Goal: Information Seeking & Learning: Learn about a topic

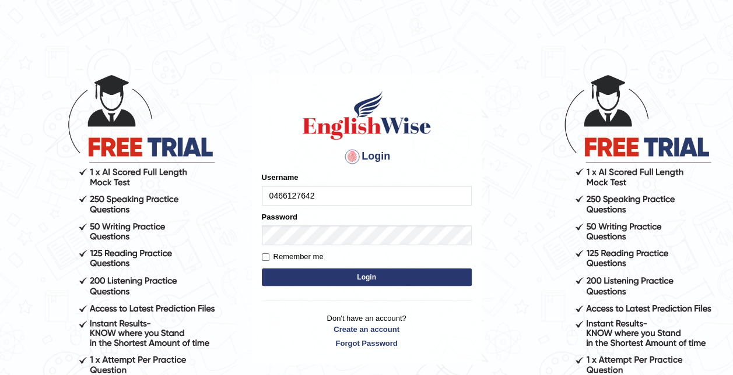
type input "0466127642"
click at [343, 281] on button "Login" at bounding box center [367, 277] width 210 height 17
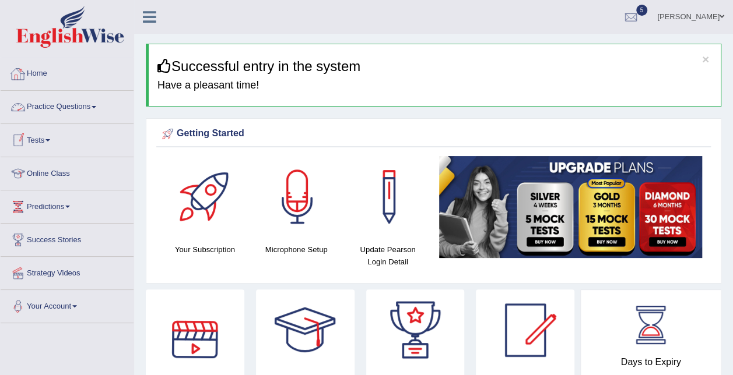
click at [103, 110] on link "Practice Questions" at bounding box center [67, 105] width 133 height 29
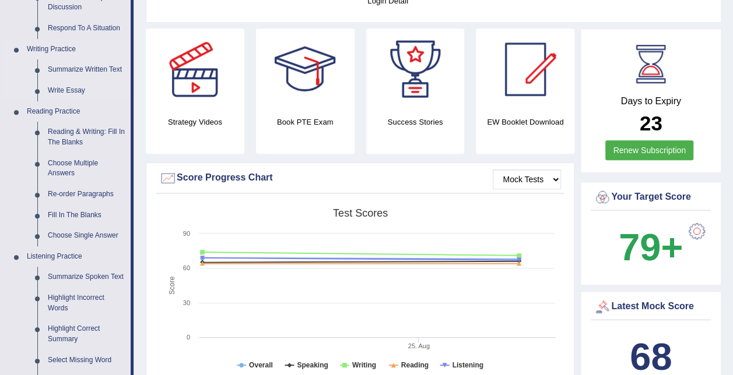
scroll to position [262, 0]
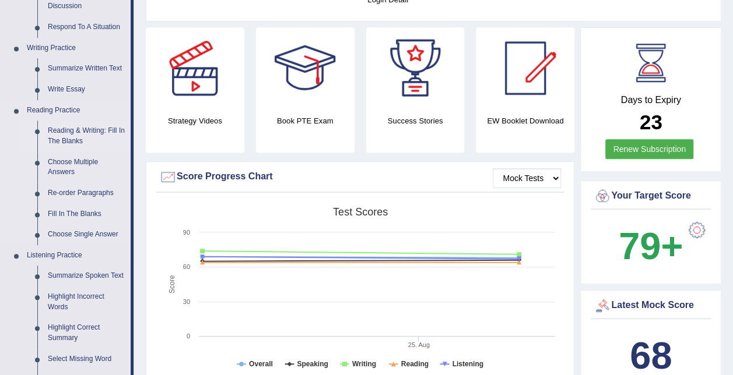
click at [83, 139] on link "Reading & Writing: Fill In The Blanks" at bounding box center [87, 136] width 88 height 31
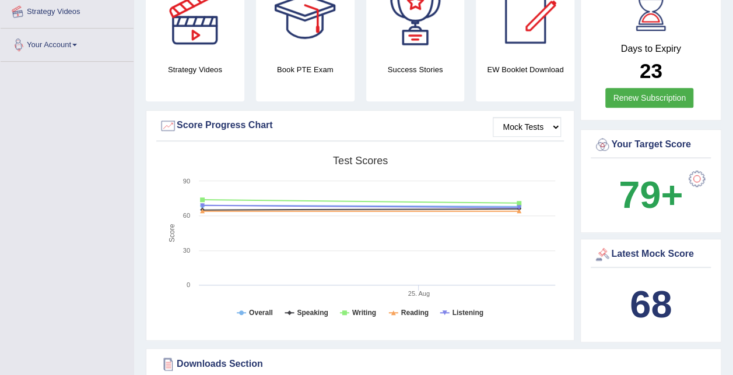
scroll to position [353, 0]
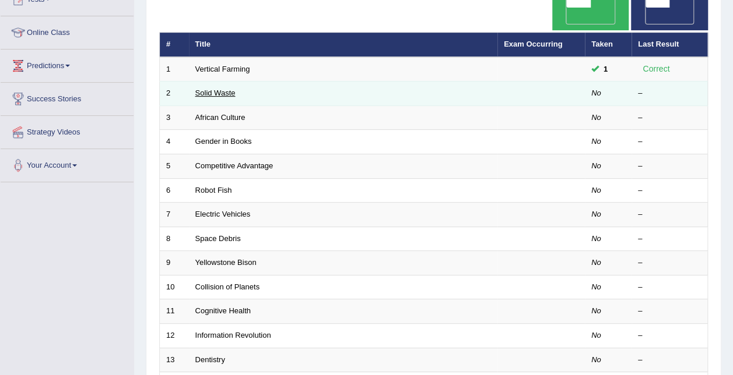
scroll to position [140, 0]
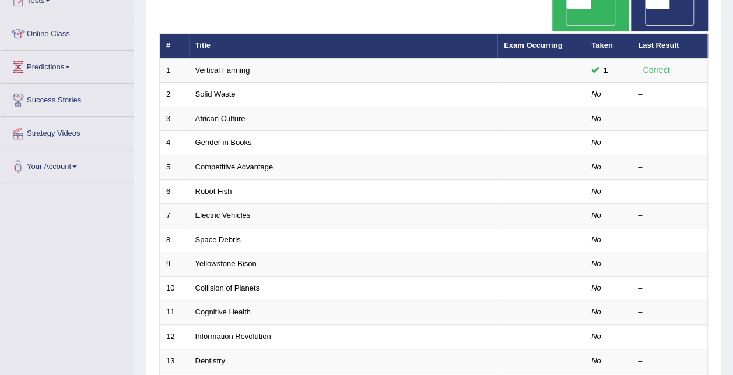
click at [645, 9] on span "OFF" at bounding box center [633, 17] width 24 height 16
checkbox input "true"
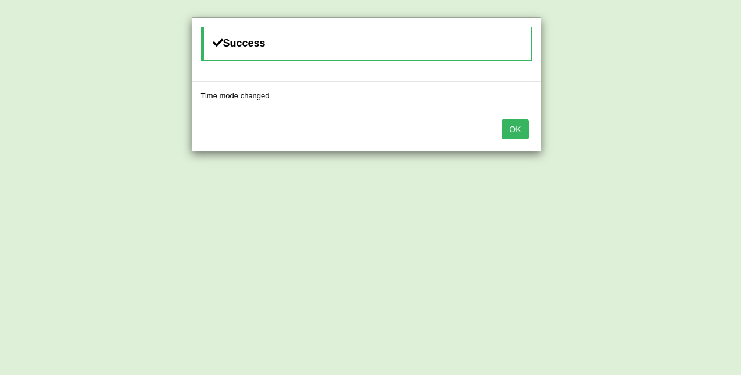
click at [518, 131] on button "OK" at bounding box center [515, 129] width 27 height 20
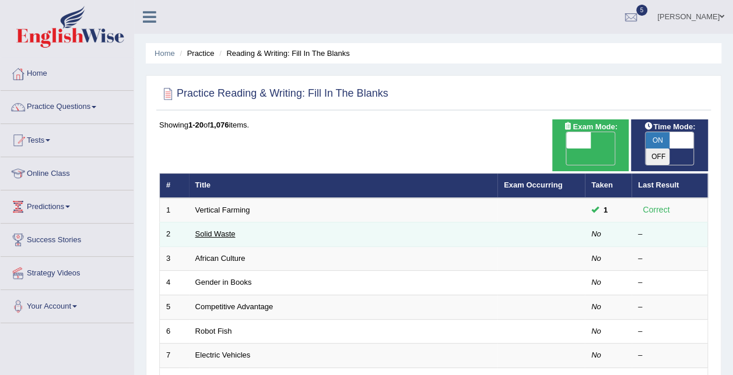
click at [223, 230] on link "Solid Waste" at bounding box center [215, 234] width 40 height 9
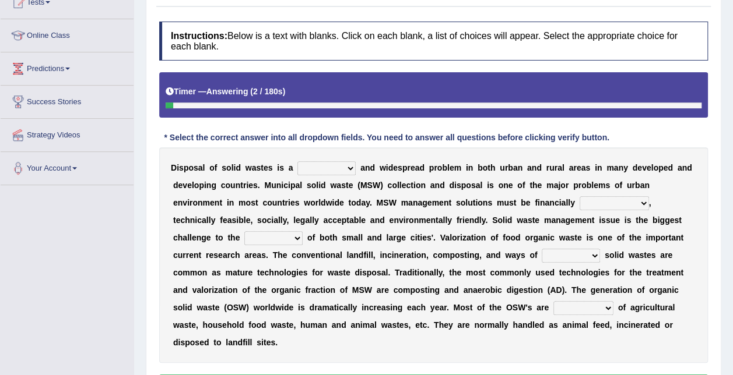
scroll to position [138, 0]
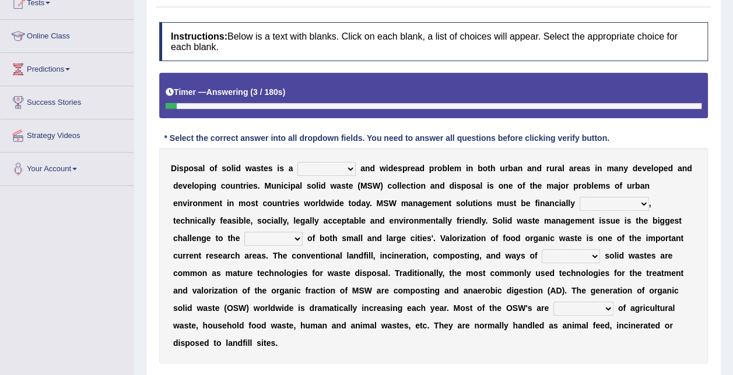
click at [327, 169] on select "slanting stinging stalling shafting" at bounding box center [326, 169] width 58 height 14
click at [297, 162] on select "slanting stinging stalling shafting" at bounding box center [326, 169] width 58 height 14
click at [338, 170] on select "slanting stinging stalling shafting" at bounding box center [326, 169] width 58 height 14
select select "stinging"
click at [297, 162] on select "slanting stinging stalling shafting" at bounding box center [326, 169] width 58 height 14
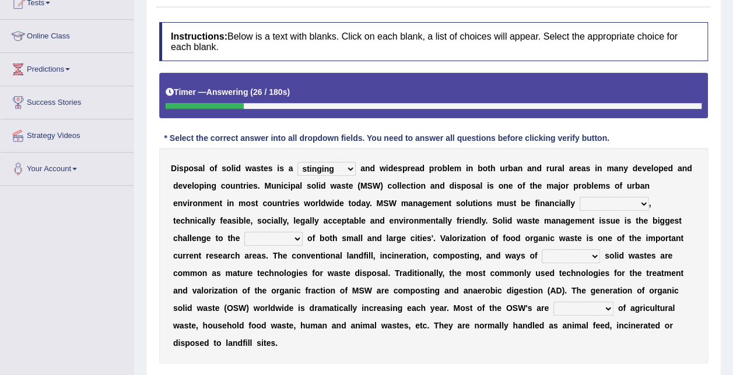
click at [579, 202] on select "unattainable sustainable objectionable treasonable" at bounding box center [613, 204] width 69 height 14
click at [533, 136] on div "* Select the correct answer into all dropdown fields. You need to answer all qu…" at bounding box center [386, 139] width 455 height 12
click at [579, 202] on select "unattainable sustainable objectionable treasonable" at bounding box center [613, 204] width 69 height 14
select select "sustainable"
click at [579, 197] on select "unattainable sustainable objectionable treasonable" at bounding box center [613, 204] width 69 height 14
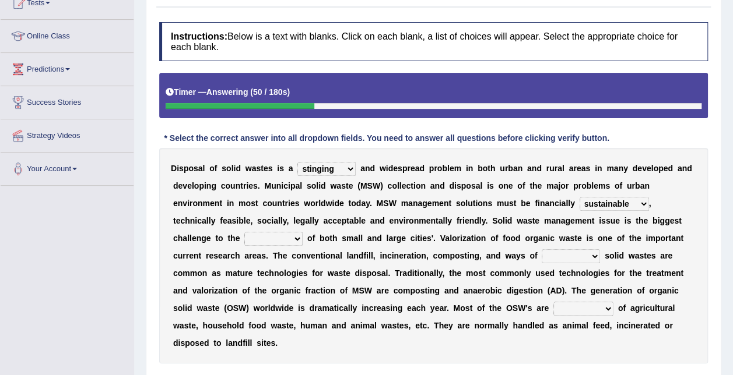
click at [302, 232] on select "plants culture authorities history" at bounding box center [273, 239] width 58 height 14
select select "culture"
click at [302, 232] on select "plants culture authorities history" at bounding box center [273, 239] width 58 height 14
click at [541, 255] on select "reserving preserving deserving handling" at bounding box center [570, 256] width 58 height 14
select select "handling"
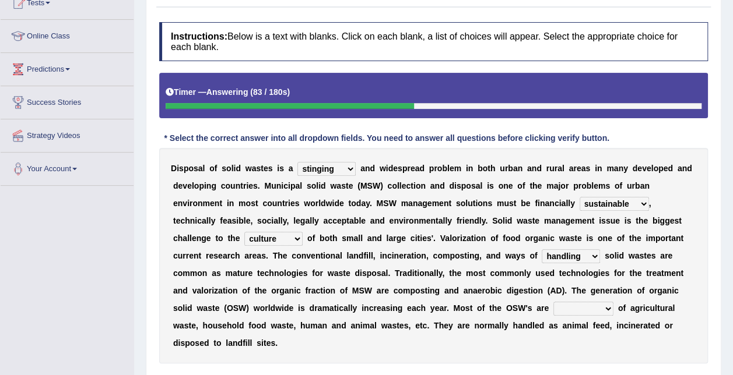
click at [541, 249] on select "reserving preserving deserving handling" at bounding box center [570, 256] width 58 height 14
click at [541, 255] on select "reserving preserving deserving handling" at bounding box center [570, 256] width 58 height 14
click at [481, 265] on div "D i s p o s a l o f s o l i d w a s t e s i s a slanting stinging stalling shaf…" at bounding box center [433, 256] width 548 height 216
click at [553, 307] on select "composed disposed composing disposing" at bounding box center [583, 309] width 60 height 14
select select "composed"
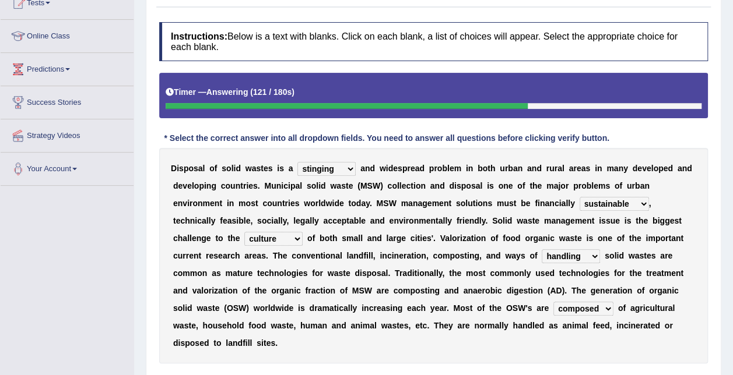
click at [553, 302] on select "composed disposed composing disposing" at bounding box center [583, 309] width 60 height 14
click at [302, 232] on select "plants culture authorities history" at bounding box center [273, 239] width 58 height 14
select select "plants"
click at [302, 232] on select "plants culture authorities history" at bounding box center [273, 239] width 58 height 14
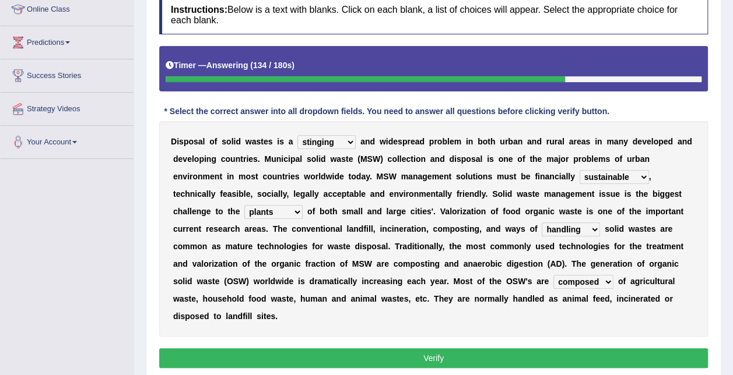
scroll to position [165, 0]
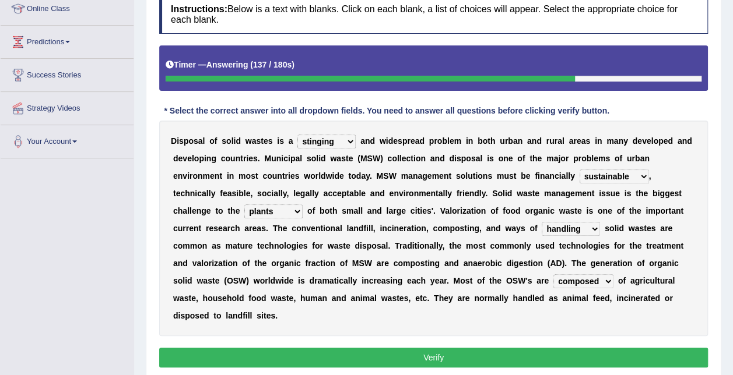
click at [484, 348] on button "Verify" at bounding box center [433, 358] width 548 height 20
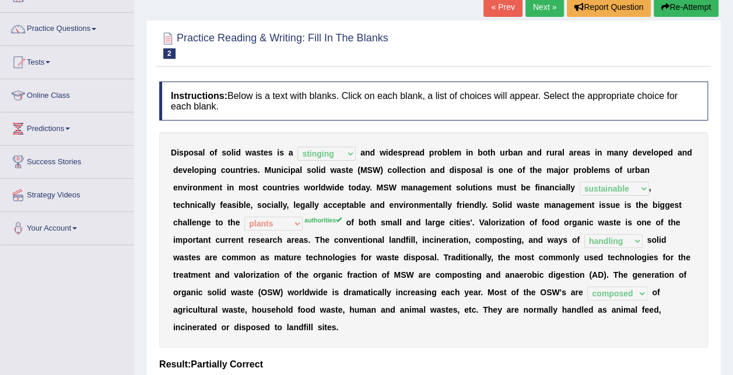
scroll to position [77, 0]
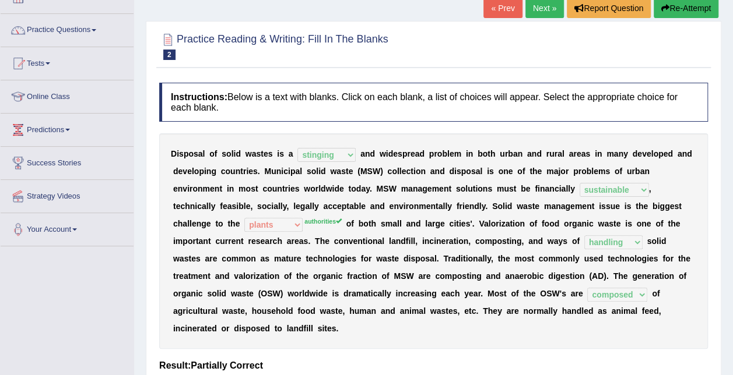
click at [694, 12] on button "Re-Attempt" at bounding box center [685, 8] width 65 height 20
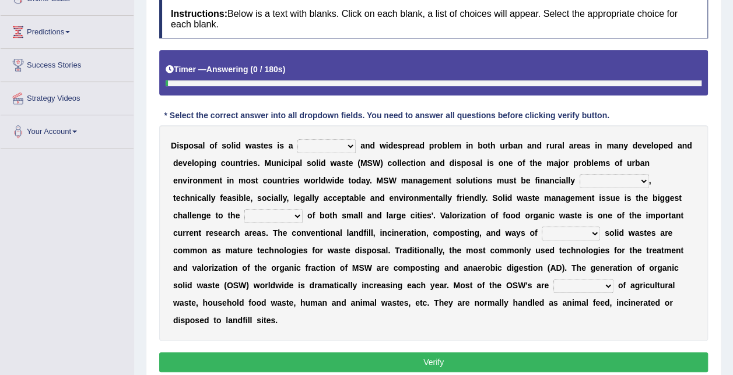
scroll to position [175, 0]
click at [302, 209] on select "plants culture authorities history" at bounding box center [273, 216] width 58 height 14
select select "culture"
click at [302, 209] on select "plants culture authorities history" at bounding box center [273, 216] width 58 height 14
click at [525, 353] on button "Verify" at bounding box center [433, 363] width 548 height 20
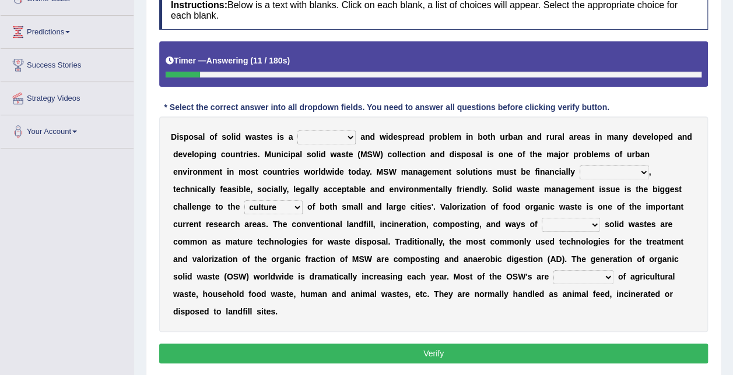
click at [326, 139] on select "slanting stinging stalling shafting" at bounding box center [326, 138] width 58 height 14
select select "stinging"
click at [297, 131] on select "slanting stinging stalling shafting" at bounding box center [326, 138] width 58 height 14
click at [579, 171] on select "unattainable sustainable objectionable treasonable" at bounding box center [613, 173] width 69 height 14
select select "sustainable"
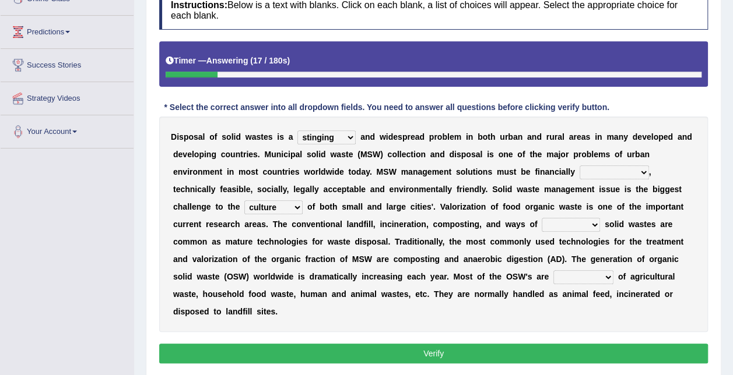
click at [579, 166] on select "unattainable sustainable objectionable treasonable" at bounding box center [613, 173] width 69 height 14
click at [541, 223] on select "reserving preserving deserving handling" at bounding box center [570, 225] width 58 height 14
select select "handling"
click at [541, 218] on select "reserving preserving deserving handling" at bounding box center [570, 225] width 58 height 14
click at [553, 279] on select "composed disposed composing disposing" at bounding box center [583, 277] width 60 height 14
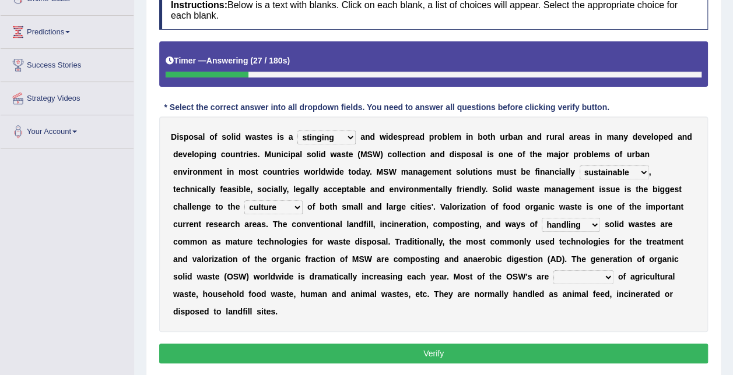
select select "composed"
click at [553, 270] on select "composed disposed composing disposing" at bounding box center [583, 277] width 60 height 14
click at [344, 344] on button "Verify" at bounding box center [433, 354] width 548 height 20
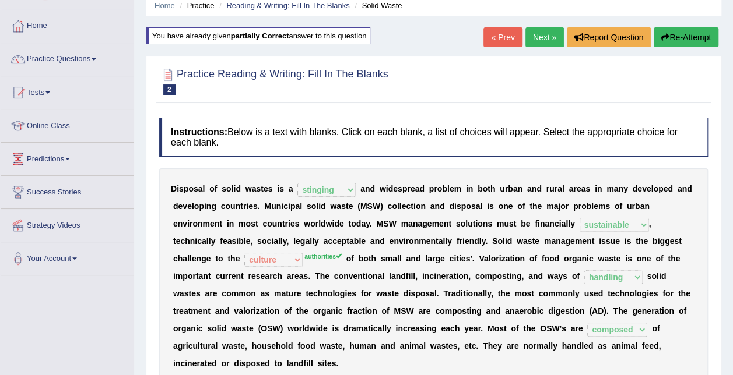
scroll to position [48, 0]
click at [671, 40] on button "Re-Attempt" at bounding box center [685, 37] width 65 height 20
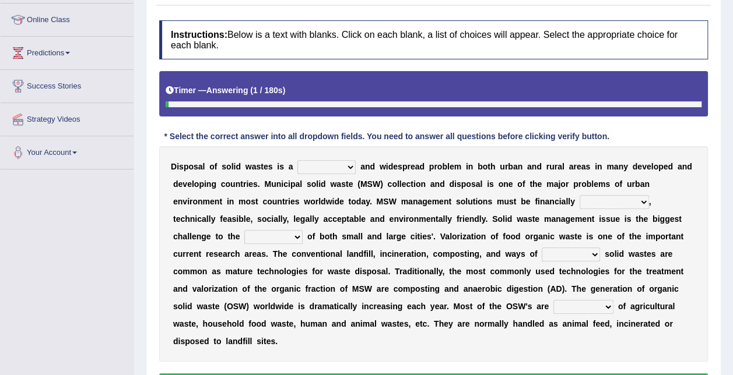
scroll to position [154, 0]
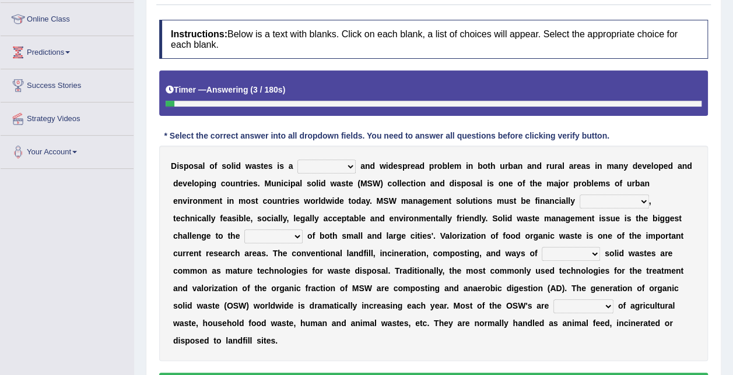
click at [302, 230] on select "plants culture authorities history" at bounding box center [273, 237] width 58 height 14
select select "authorities"
click at [302, 230] on select "plants culture authorities history" at bounding box center [273, 237] width 58 height 14
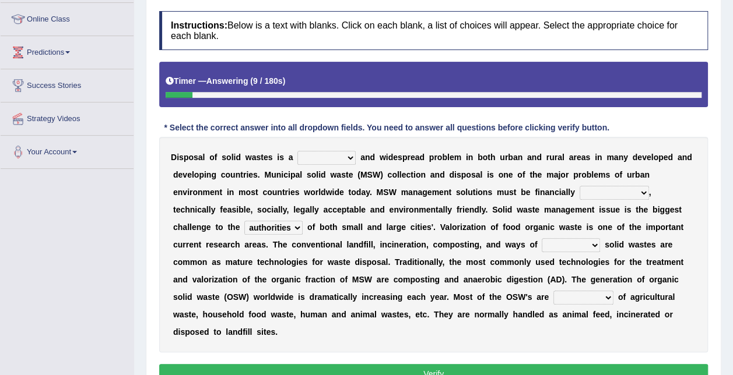
click at [340, 166] on div "D i s p o s a l o f s o l i d w a s t e s i s a slanting stinging stalling shaf…" at bounding box center [433, 245] width 548 height 216
click at [324, 160] on select "slanting stinging stalling shafting" at bounding box center [326, 158] width 58 height 14
select select "stinging"
click at [297, 151] on select "slanting stinging stalling shafting" at bounding box center [326, 158] width 58 height 14
click at [579, 196] on select "unattainable sustainable objectionable treasonable" at bounding box center [613, 193] width 69 height 14
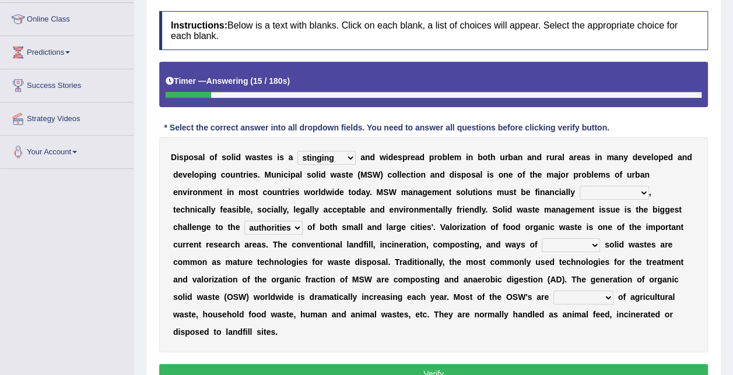
select select "sustainable"
click at [579, 186] on select "unattainable sustainable objectionable treasonable" at bounding box center [613, 193] width 69 height 14
click at [541, 245] on select "reserving preserving deserving handling" at bounding box center [570, 245] width 58 height 14
select select "handling"
click at [541, 238] on select "reserving preserving deserving handling" at bounding box center [570, 245] width 58 height 14
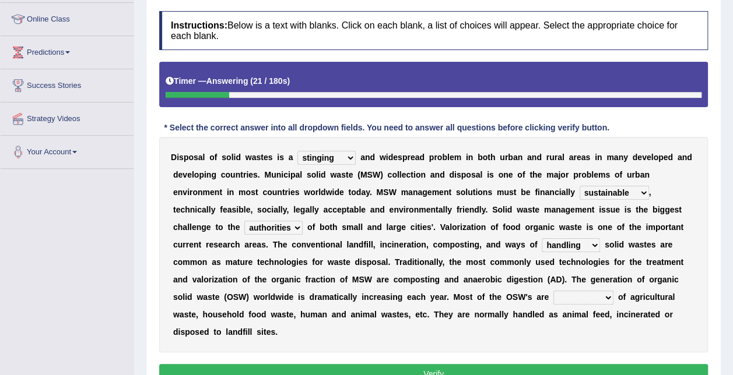
click at [342, 364] on button "Verify" at bounding box center [433, 374] width 548 height 20
click at [553, 301] on select "composed disposed composing disposing" at bounding box center [583, 298] width 60 height 14
select select "composed"
click at [553, 291] on select "composed disposed composing disposing" at bounding box center [583, 298] width 60 height 14
click at [385, 364] on button "Verify" at bounding box center [433, 374] width 548 height 20
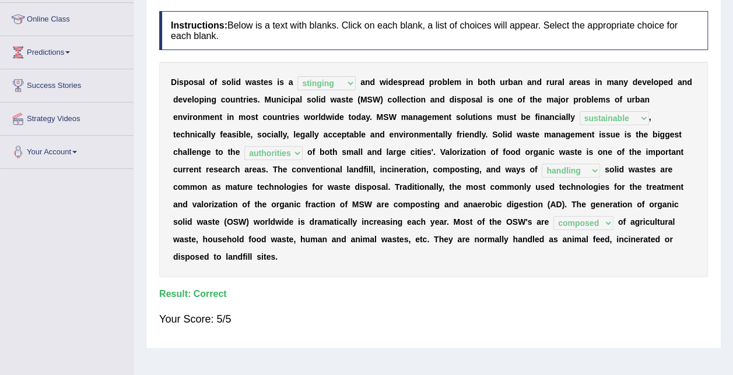
scroll to position [0, 0]
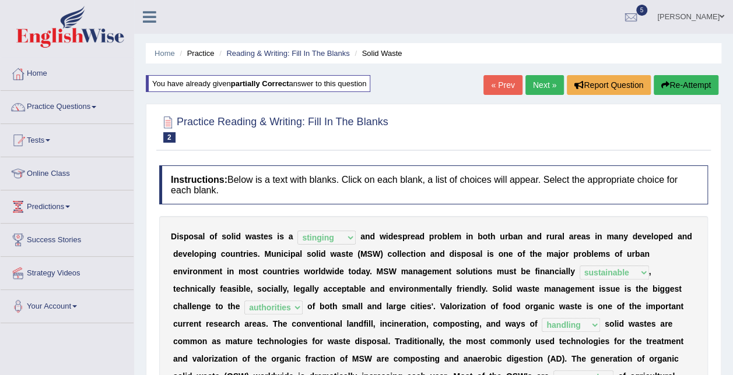
click at [541, 90] on link "Next »" at bounding box center [544, 85] width 38 height 20
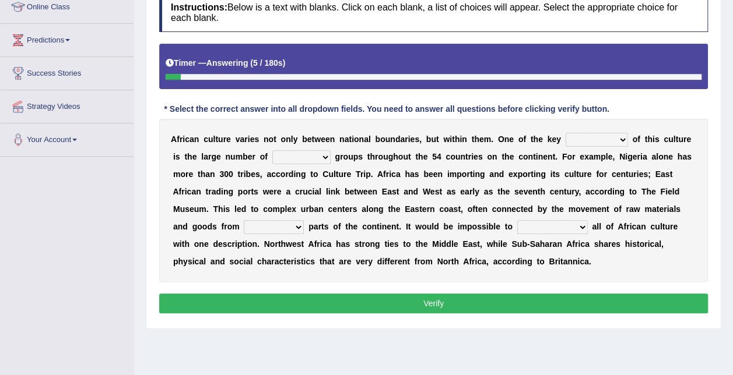
scroll to position [168, 0]
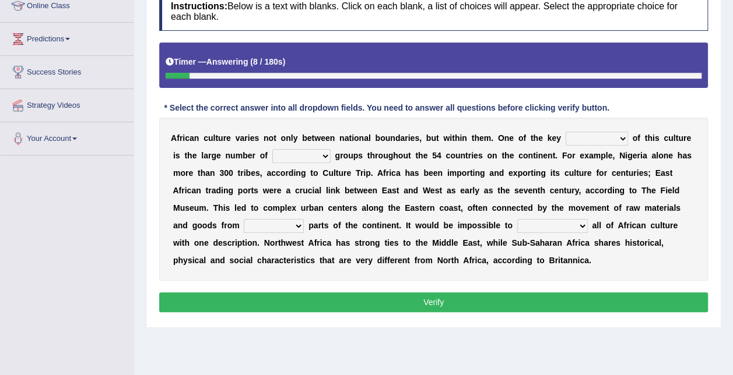
click at [569, 138] on select "conjectures features issues doubts" at bounding box center [596, 139] width 62 height 14
select select "features"
click at [565, 132] on select "conjectures features issues doubts" at bounding box center [596, 139] width 62 height 14
click at [272, 153] on select "ethic ethnic eugenic epic" at bounding box center [301, 156] width 58 height 14
select select "ethic"
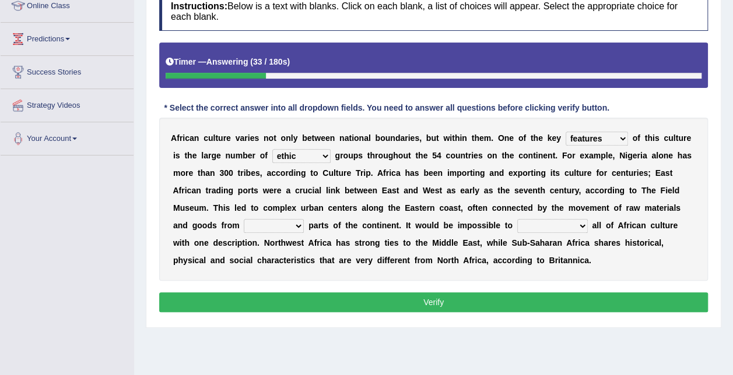
click at [272, 149] on select "ethic ethnic eugenic epic" at bounding box center [301, 156] width 58 height 14
click at [304, 219] on select "forelocked interlocked unlocked landlocked" at bounding box center [274, 226] width 60 height 14
select select "interlocked"
click at [304, 219] on select "forelocked interlocked unlocked landlocked" at bounding box center [274, 226] width 60 height 14
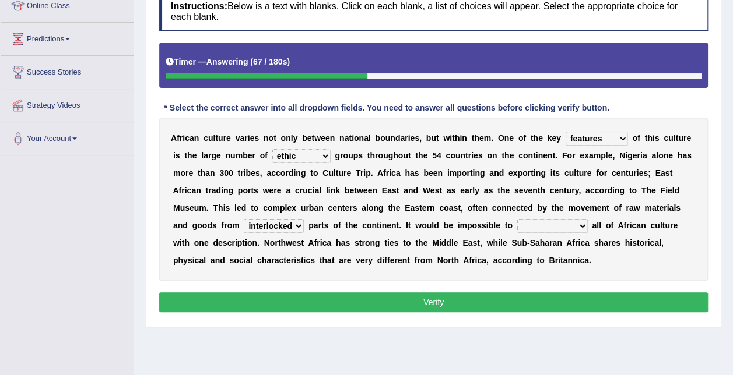
click at [673, 226] on b "e" at bounding box center [675, 225] width 5 height 9
click at [517, 223] on select "characterize conceptualize symbolize synthesize" at bounding box center [552, 226] width 71 height 14
click at [517, 219] on select "characterize conceptualize symbolize synthesize" at bounding box center [552, 226] width 71 height 14
click at [517, 223] on select "characterize conceptualize symbolize synthesize" at bounding box center [552, 226] width 71 height 14
select select "characterize"
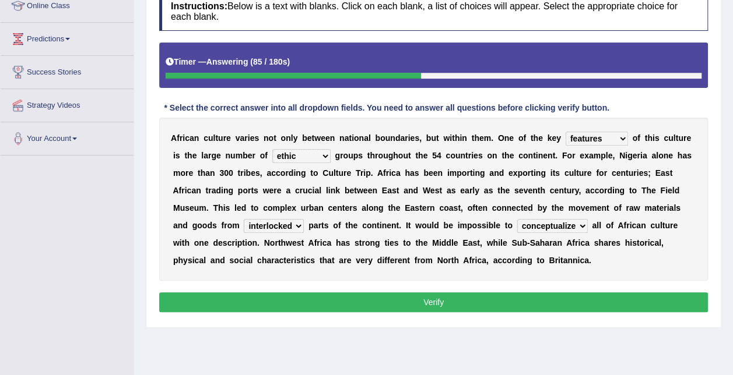
click at [517, 219] on select "characterize conceptualize symbolize synthesize" at bounding box center [552, 226] width 71 height 14
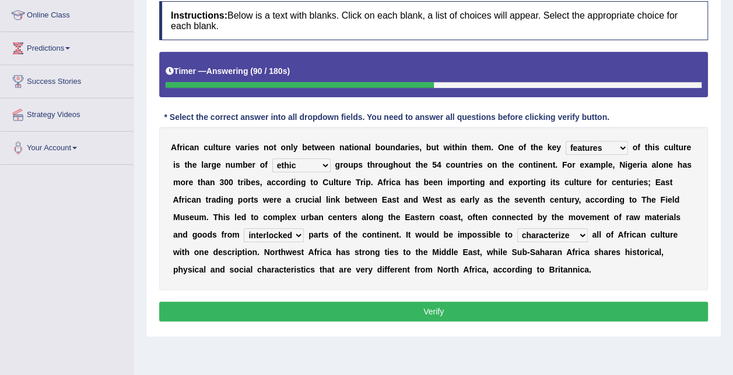
scroll to position [156, 0]
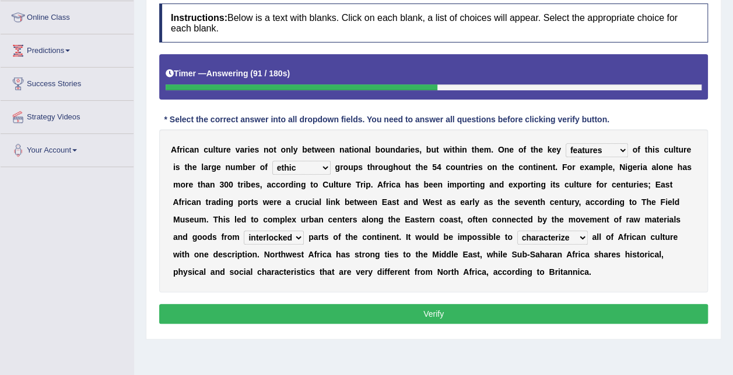
click at [392, 305] on button "Verify" at bounding box center [433, 314] width 548 height 20
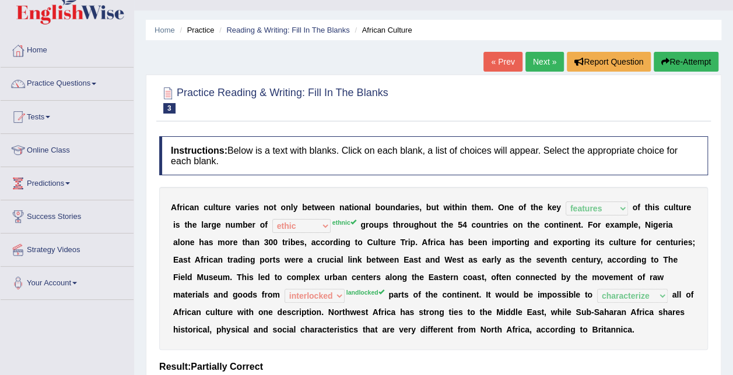
scroll to position [0, 0]
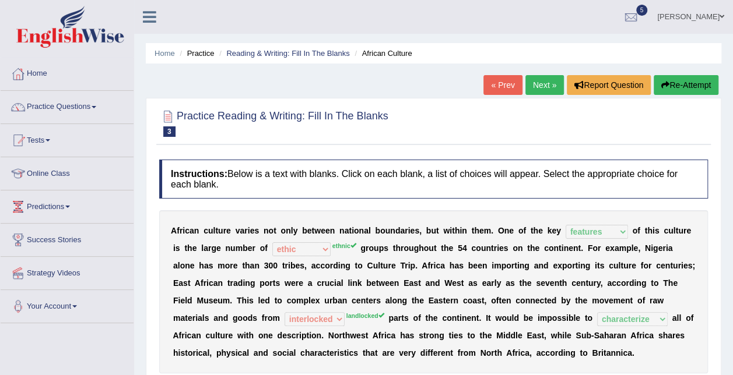
click at [541, 87] on link "Next »" at bounding box center [544, 85] width 38 height 20
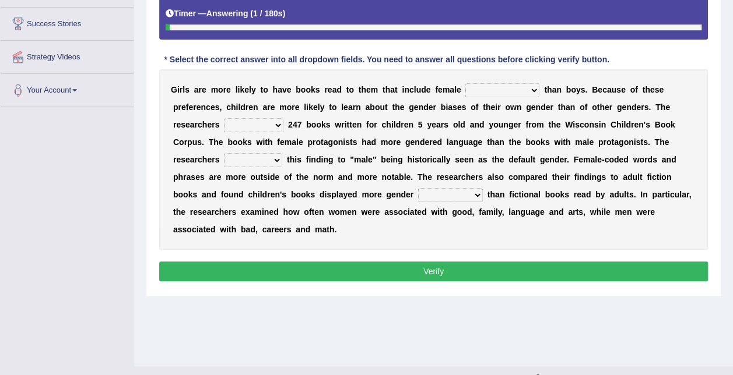
scroll to position [217, 0]
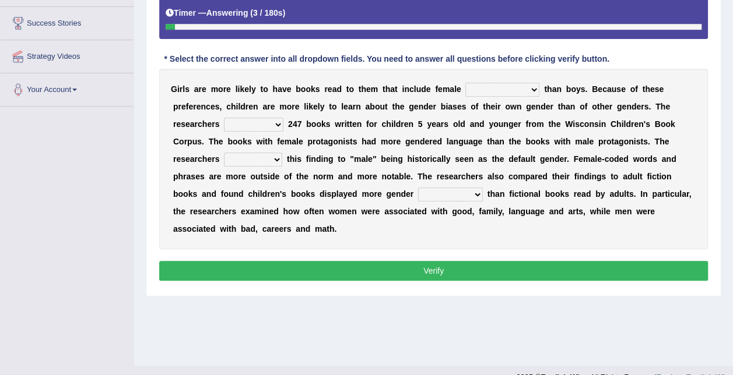
click at [509, 91] on select "protagonists cosmogonists agonists expressionists" at bounding box center [502, 90] width 74 height 14
select select "cosmogonists"
click at [465, 83] on select "protagonists cosmogonists agonists expressionists" at bounding box center [502, 90] width 74 height 14
click at [224, 119] on select "hydrolyzed paralyzed catalyzed analyzed" at bounding box center [253, 125] width 59 height 14
select select "analyzed"
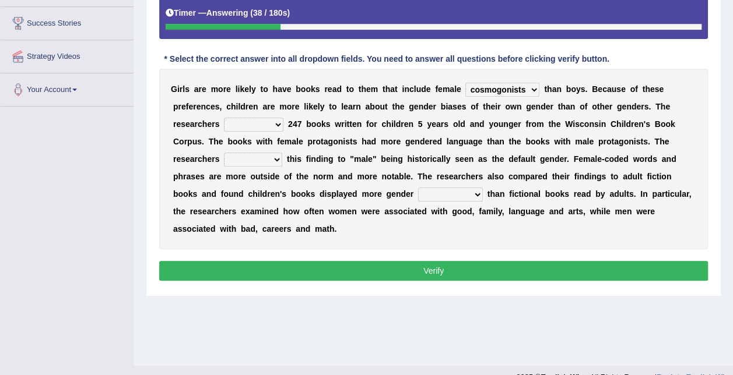
click at [224, 118] on select "hydrolyzed paralyzed catalyzed analyzed" at bounding box center [253, 125] width 59 height 14
click at [498, 91] on select "protagonists cosmogonists agonists expressionists" at bounding box center [502, 90] width 74 height 14
select select "protagonists"
click at [465, 83] on select "protagonists cosmogonists agonists expressionists" at bounding box center [502, 90] width 74 height 14
click at [282, 153] on select "contribute tribute distribute attribute" at bounding box center [253, 160] width 58 height 14
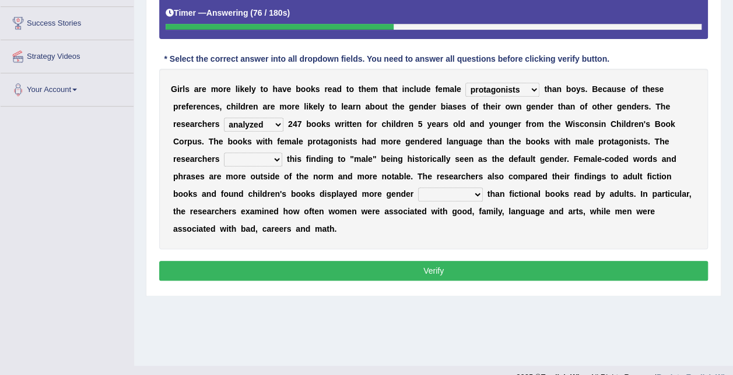
select select "attribute"
click at [282, 153] on select "contribute tribute distribute attribute" at bounding box center [253, 160] width 58 height 14
click at [418, 191] on select "stereotypes teletypes prototypes electrotypes" at bounding box center [450, 195] width 65 height 14
select select "stereotypes"
click at [418, 188] on select "stereotypes teletypes prototypes electrotypes" at bounding box center [450, 195] width 65 height 14
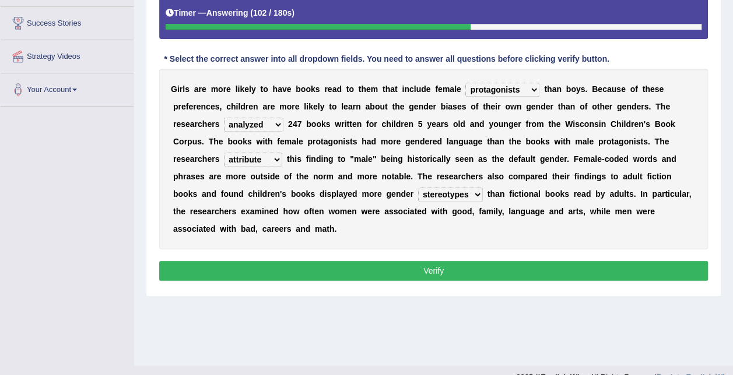
click at [312, 261] on button "Verify" at bounding box center [433, 271] width 548 height 20
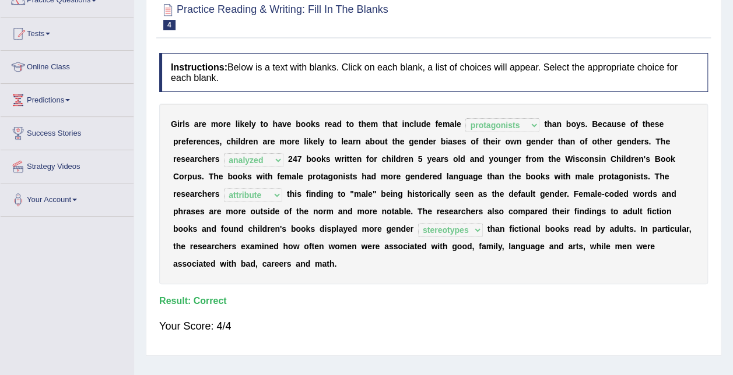
scroll to position [0, 0]
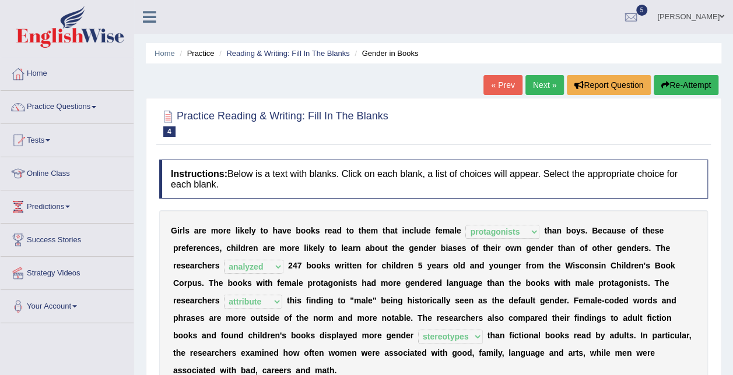
click at [542, 83] on link "Next »" at bounding box center [544, 85] width 38 height 20
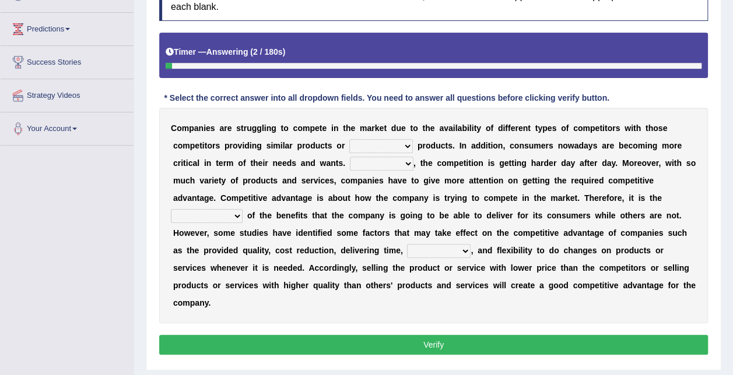
scroll to position [179, 0]
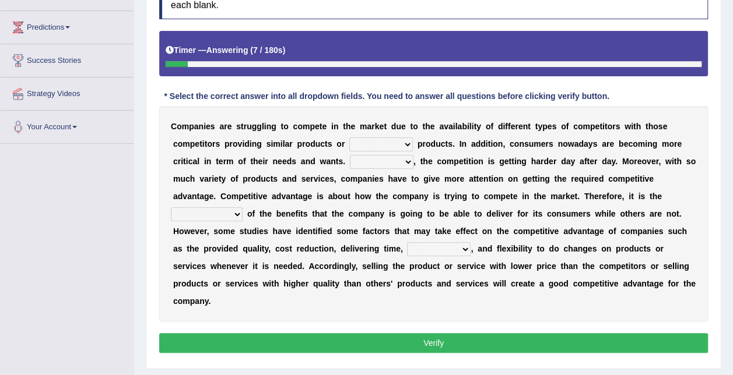
click at [349, 145] on select "constitution restitution substitution institution" at bounding box center [381, 145] width 64 height 14
select select "substitution"
click at [349, 138] on select "constitution restitution substitution institution" at bounding box center [381, 145] width 64 height 14
click at [350, 163] on select "However Instead Additionally Therefore" at bounding box center [382, 162] width 64 height 14
select select "Therefore"
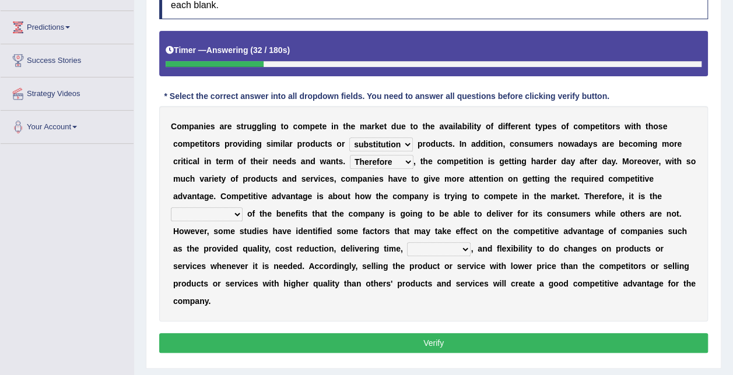
click at [350, 155] on select "However Instead Additionally Therefore" at bounding box center [382, 162] width 64 height 14
click at [242, 207] on select "dissemination ordination determination incarnation" at bounding box center [207, 214] width 72 height 14
select select "determination"
click at [242, 207] on select "dissemination ordination determination incarnation" at bounding box center [207, 214] width 72 height 14
click at [470, 242] on select "captivation aggregation deprivation innovation" at bounding box center [439, 249] width 64 height 14
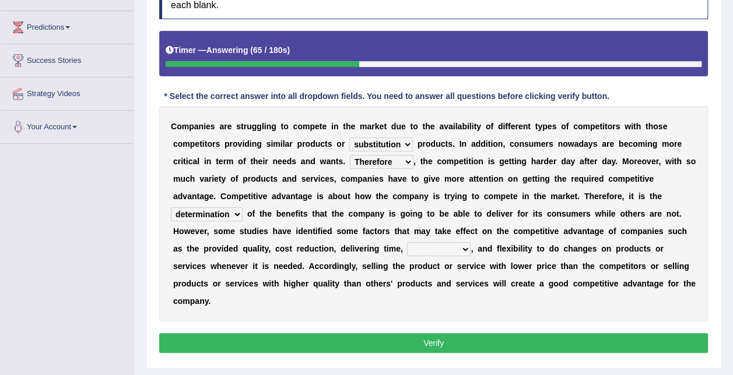
select select "innovation"
click at [470, 242] on select "captivation aggregation deprivation innovation" at bounding box center [439, 249] width 64 height 14
click at [242, 207] on select "dissemination ordination determination incarnation" at bounding box center [207, 214] width 72 height 14
select select "dissemination"
click at [242, 207] on select "dissemination ordination determination incarnation" at bounding box center [207, 214] width 72 height 14
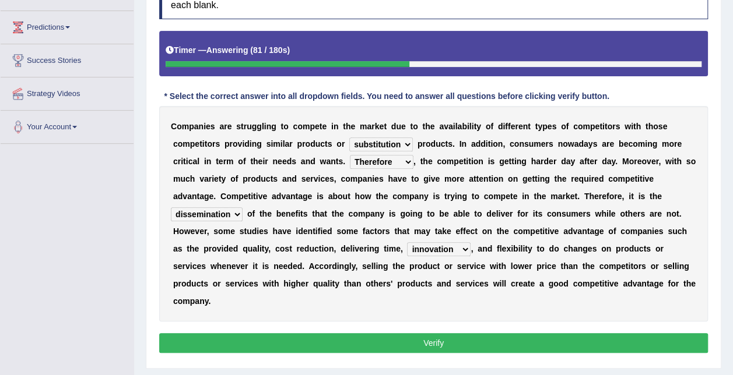
click at [423, 333] on button "Verify" at bounding box center [433, 343] width 548 height 20
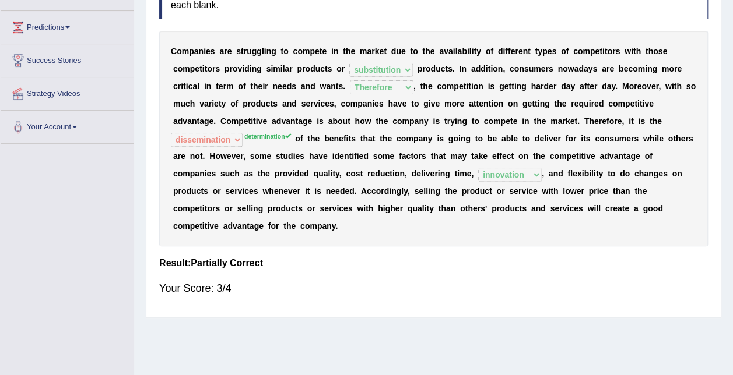
scroll to position [0, 0]
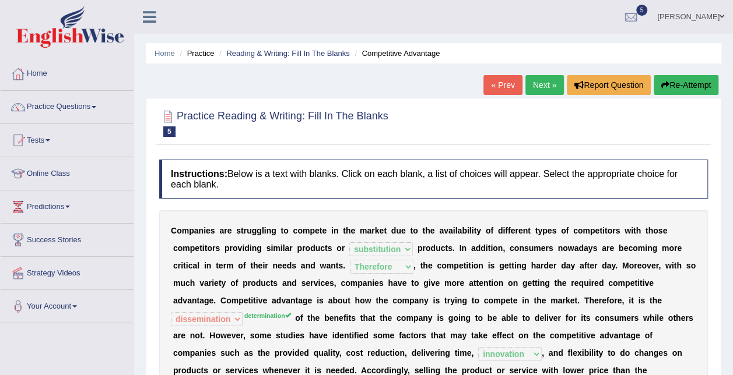
click at [542, 93] on link "Next »" at bounding box center [544, 85] width 38 height 20
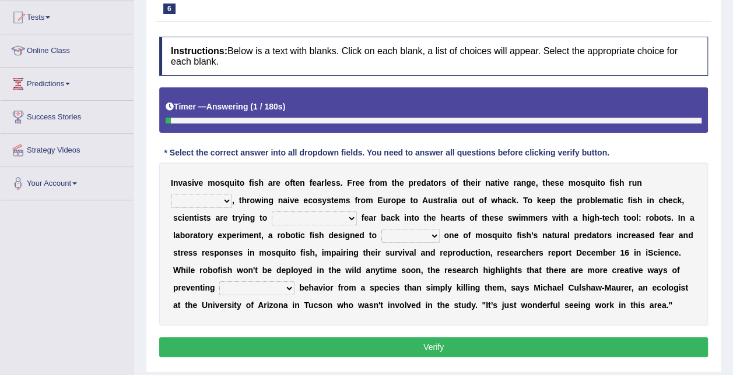
scroll to position [121, 0]
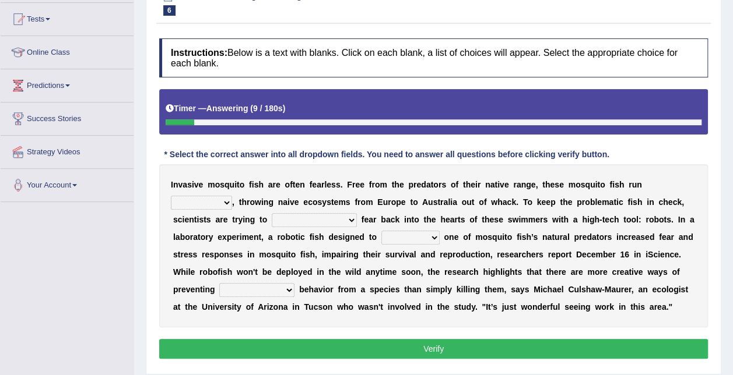
click at [232, 196] on select "occupant flippant rampant concordant" at bounding box center [201, 203] width 61 height 14
select select "rampant"
click at [232, 196] on select "occupant flippant rampant concordant" at bounding box center [201, 203] width 61 height 14
click at [272, 217] on select "accept spike strike [PERSON_NAME]" at bounding box center [314, 220] width 85 height 14
select select "strike"
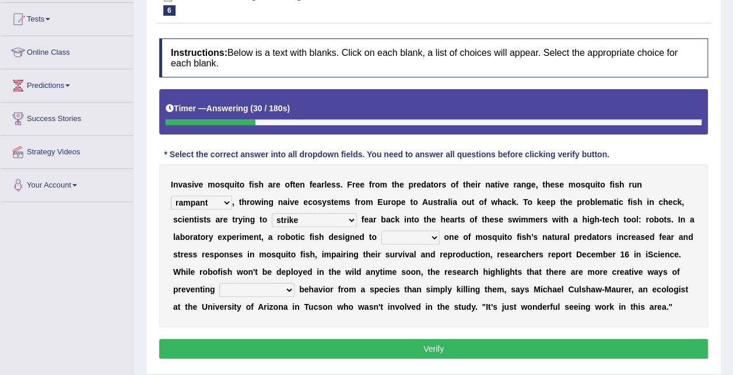
click at [272, 213] on select "accept spike strike [PERSON_NAME]" at bounding box center [314, 220] width 85 height 14
click at [265, 247] on div "I n v a s i v e m o s q u i t o f i s h a r e o f t e n f e a r l e s s . F r e…" at bounding box center [433, 245] width 548 height 163
click at [381, 242] on select "bequest mimic battle conquest" at bounding box center [410, 238] width 58 height 14
select select "mimic"
click at [381, 231] on select "bequest mimic battle conquest" at bounding box center [410, 238] width 58 height 14
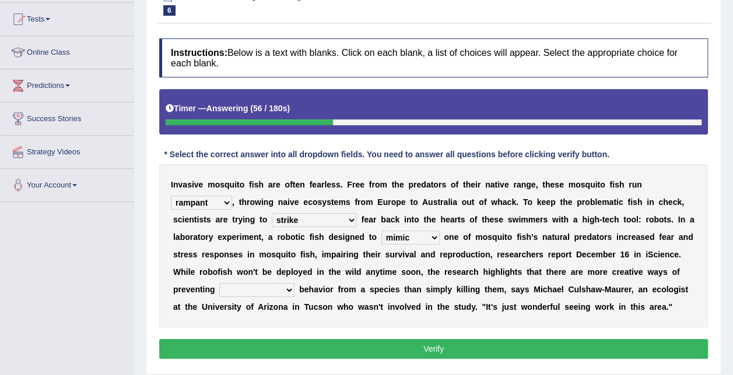
click at [294, 283] on select "unprivileged unprecedented uncharted unwanted" at bounding box center [256, 290] width 75 height 14
select select "unwanted"
click at [294, 283] on select "unprivileged unprecedented uncharted unwanted" at bounding box center [256, 290] width 75 height 14
click at [425, 349] on button "Verify" at bounding box center [433, 349] width 548 height 20
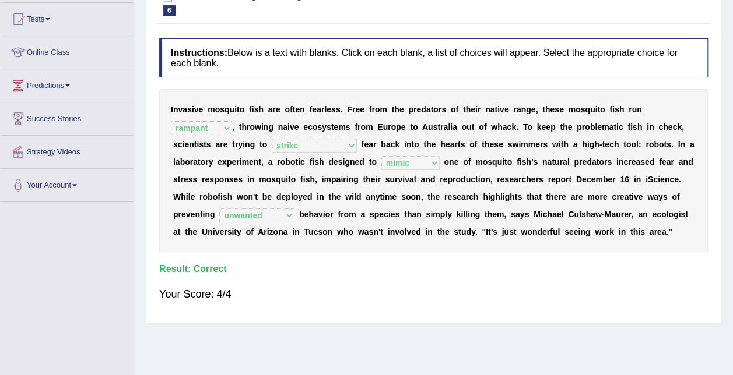
scroll to position [0, 0]
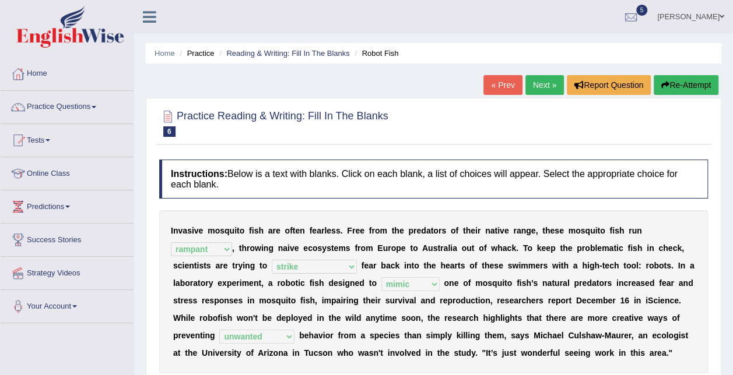
click at [544, 89] on link "Next »" at bounding box center [544, 85] width 38 height 20
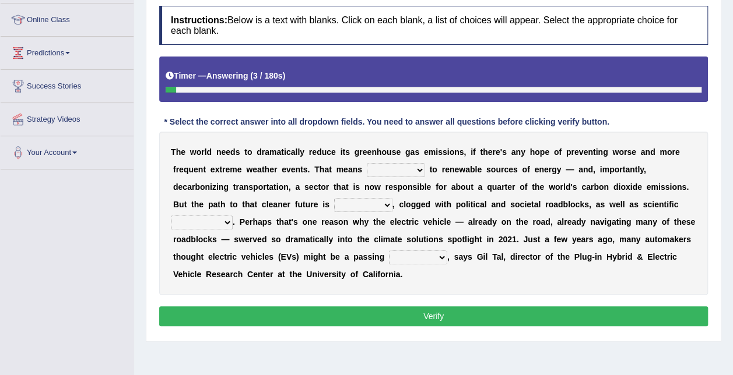
scroll to position [153, 0]
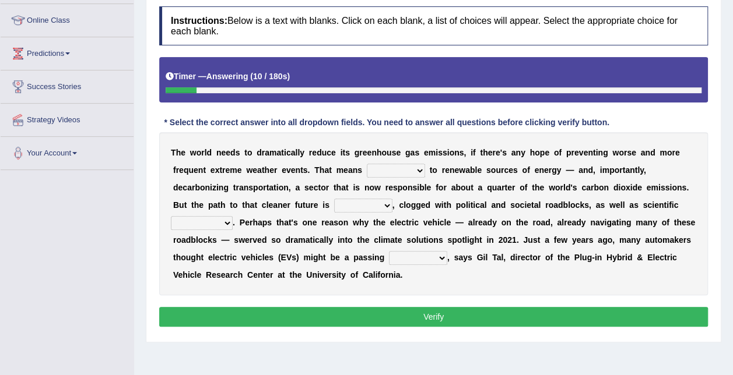
click at [367, 174] on select "grafting drafting crafting shifting" at bounding box center [396, 171] width 58 height 14
select select "shifting"
click at [367, 164] on select "grafting drafting crafting shifting" at bounding box center [396, 171] width 58 height 14
click at [334, 200] on select "daunting daunted daunt dauntless" at bounding box center [363, 206] width 58 height 14
select select "daunted"
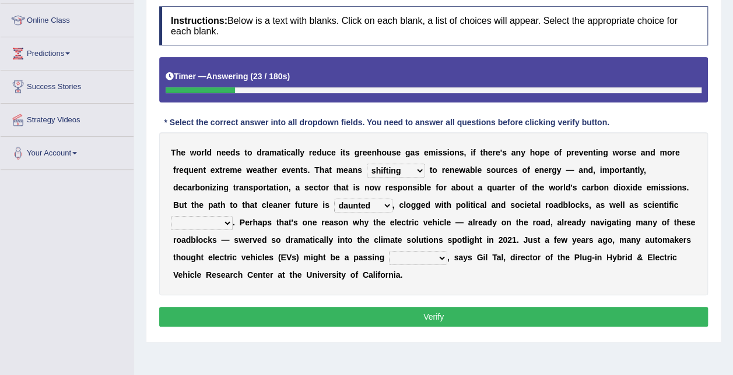
click at [334, 199] on select "daunting daunted daunt dauntless" at bounding box center [363, 206] width 58 height 14
click at [283, 248] on div "T h e w o r l d n e e d s t o d r a m a t i c a l l y r e d u c e i t s g r e e…" at bounding box center [433, 213] width 548 height 163
click at [233, 216] on select "spectacles obstacles tentacles receptacles" at bounding box center [202, 223] width 62 height 14
select select "obstacles"
click at [233, 216] on select "spectacles obstacles tentacles receptacles" at bounding box center [202, 223] width 62 height 14
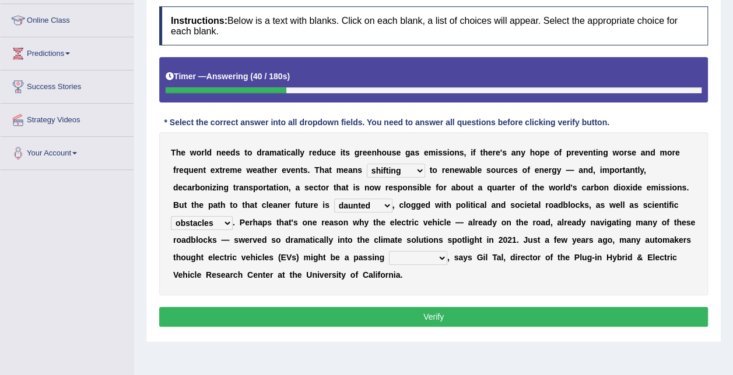
click at [389, 258] on select "fad gad tad lad" at bounding box center [418, 258] width 58 height 14
select select "lad"
click at [389, 251] on select "fad gad tad lad" at bounding box center [418, 258] width 58 height 14
click at [319, 311] on button "Verify" at bounding box center [433, 317] width 548 height 20
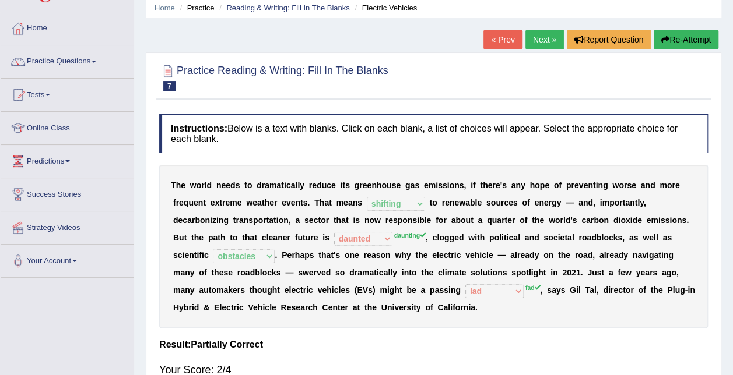
scroll to position [38, 0]
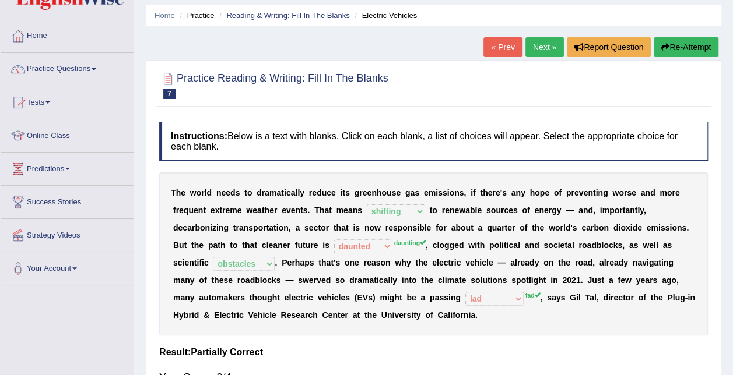
click at [545, 54] on link "Next »" at bounding box center [544, 47] width 38 height 20
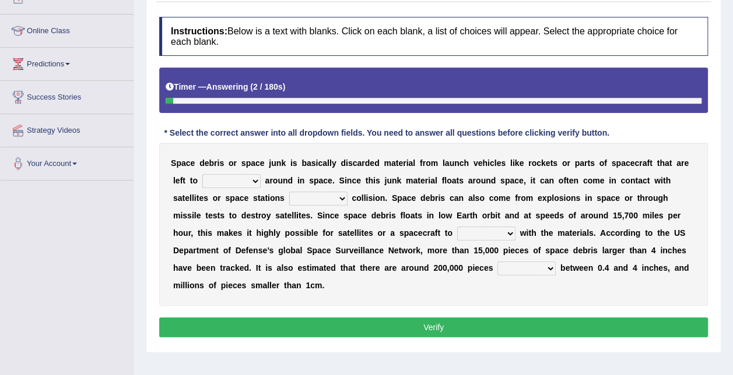
scroll to position [143, 0]
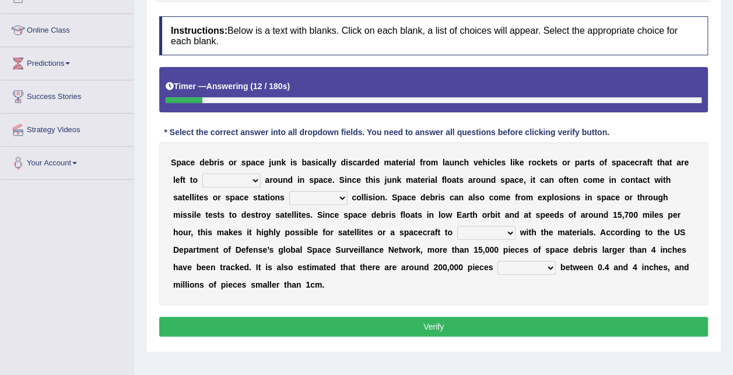
click at [202, 178] on select "twist center roam loll" at bounding box center [231, 181] width 58 height 14
select select "roam"
click at [202, 174] on select "twist center roam loll" at bounding box center [231, 181] width 58 height 14
click at [289, 193] on select "risks risk risked risking" at bounding box center [318, 198] width 58 height 14
select select "risking"
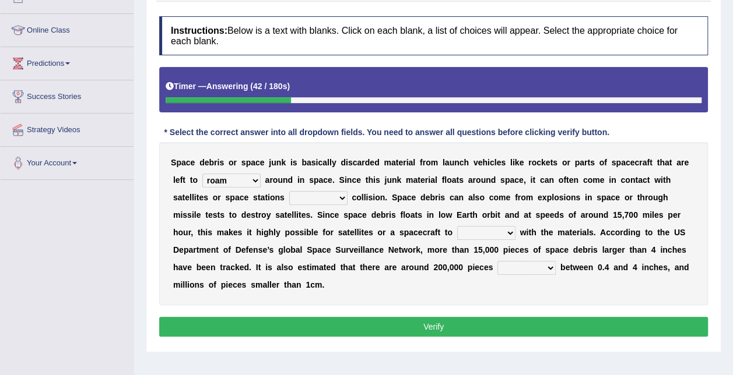
click at [289, 191] on select "risks risk risked risking" at bounding box center [318, 198] width 58 height 14
click at [457, 235] on select "collect collate collide collocate" at bounding box center [486, 233] width 58 height 14
select select "collide"
click at [457, 226] on select "collect collate collide collocate" at bounding box center [486, 233] width 58 height 14
click at [497, 268] on select "sized sizing size sizes" at bounding box center [526, 268] width 58 height 14
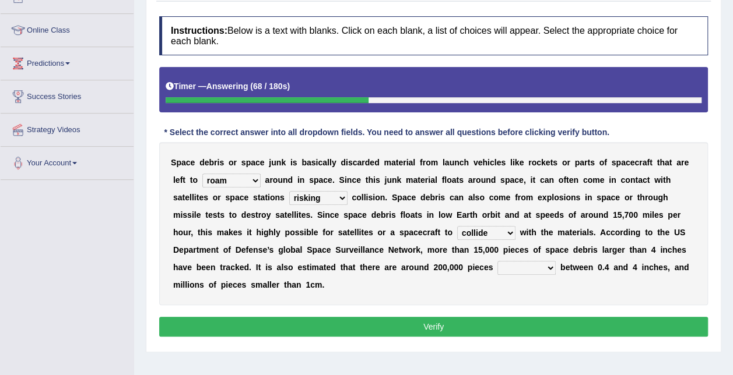
select select "sized"
click at [497, 261] on select "sized sizing size sizes" at bounding box center [526, 268] width 58 height 14
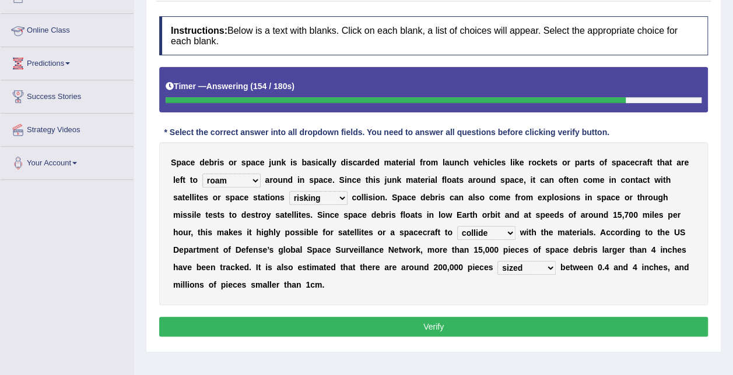
click at [274, 317] on button "Verify" at bounding box center [433, 327] width 548 height 20
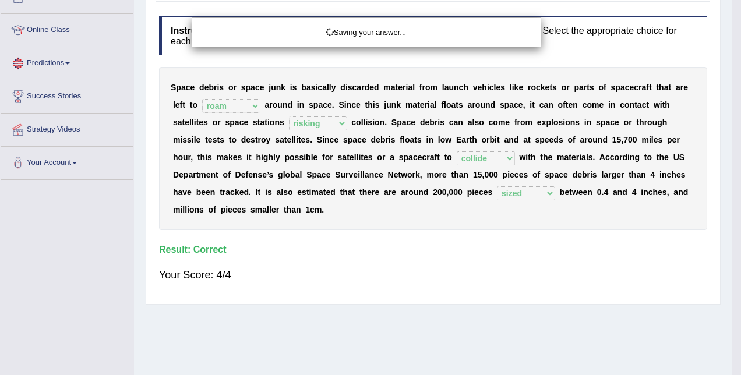
click at [274, 232] on body "Toggle navigation Home Practice Questions Speaking Practice Read Aloud Repeat S…" at bounding box center [370, 44] width 741 height 375
